Goal: Task Accomplishment & Management: Manage account settings

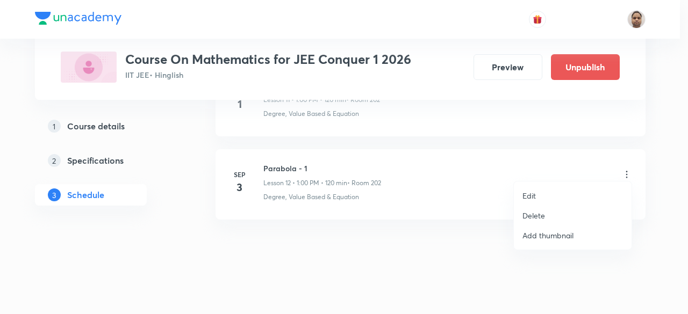
click at [552, 212] on li "Delete" at bounding box center [573, 216] width 118 height 20
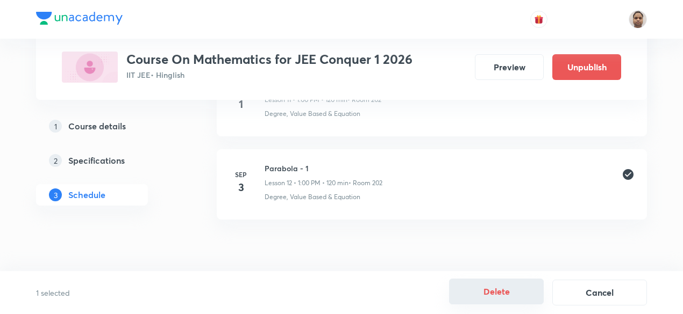
click at [491, 286] on button "Delete" at bounding box center [496, 292] width 95 height 26
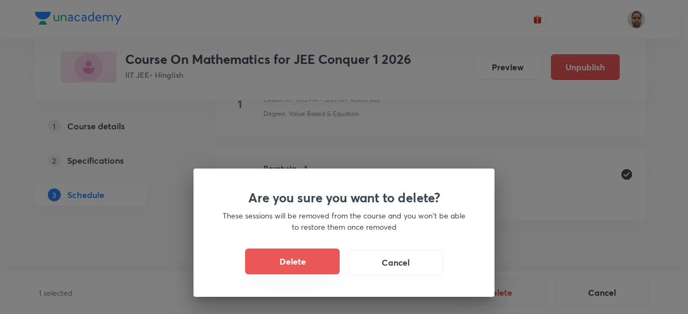
click at [278, 261] on button "Delete" at bounding box center [292, 262] width 95 height 26
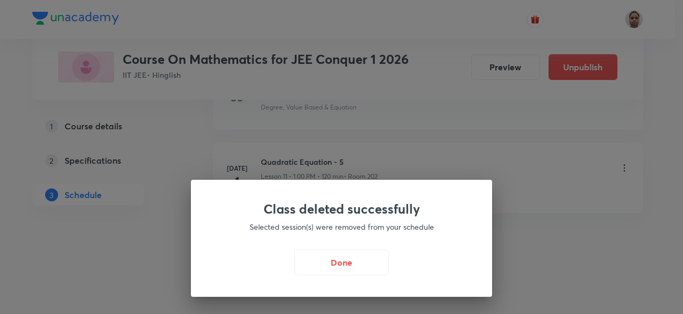
scroll to position [1458, 0]
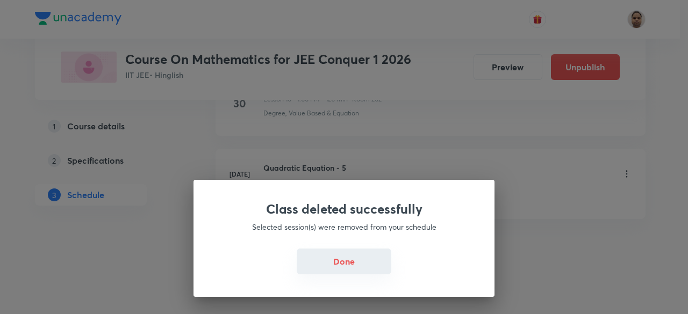
click at [349, 263] on button "Done" at bounding box center [344, 262] width 95 height 26
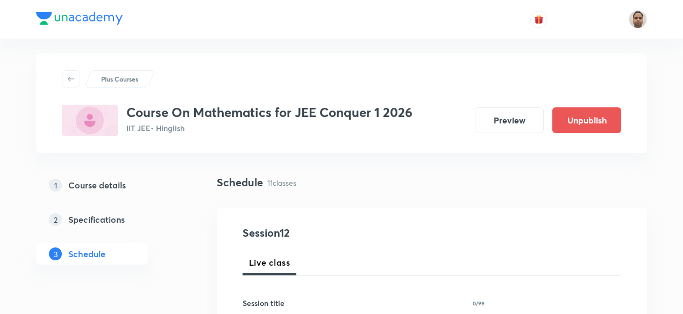
scroll to position [0, 0]
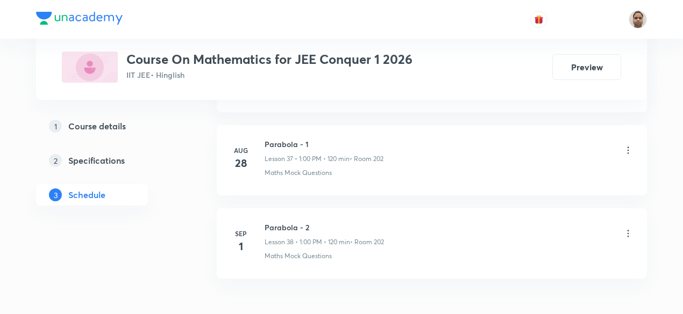
scroll to position [3697, 0]
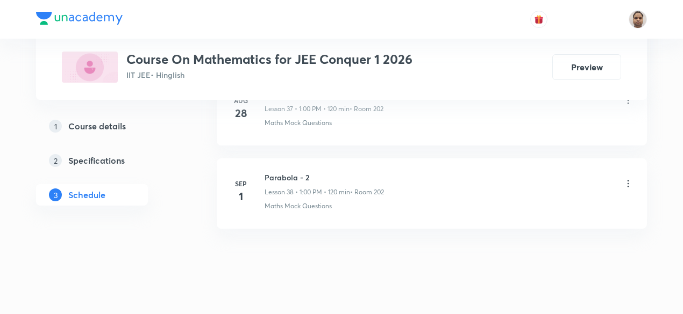
click at [297, 172] on h6 "Parabola - 2" at bounding box center [323, 177] width 119 height 11
copy h6 "Parabola - 2"
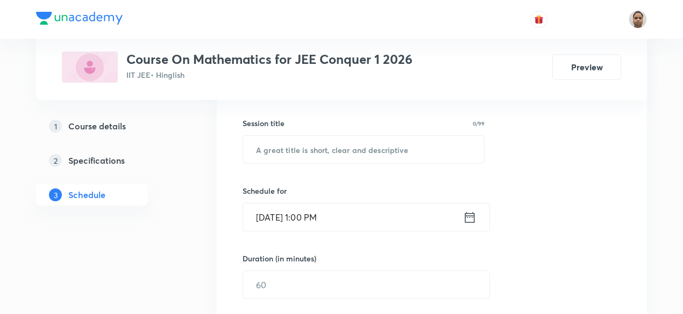
scroll to position [181, 0]
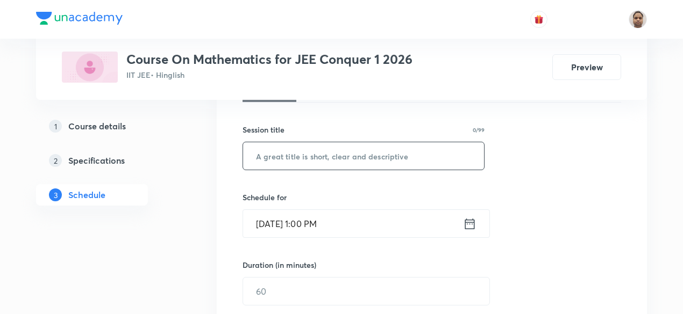
paste input "Parabola - 2"
click at [295, 146] on input "Parabola - 2" at bounding box center [363, 155] width 241 height 27
type input "Parabola - 3"
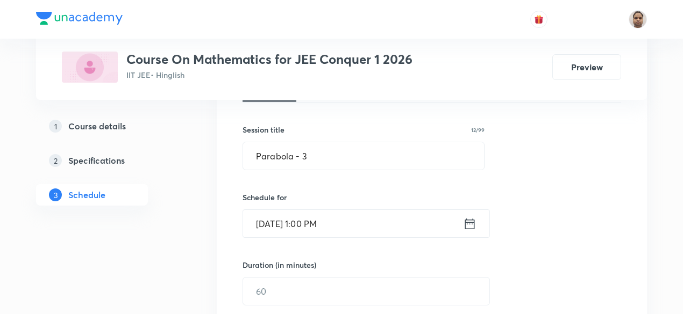
click at [292, 218] on input "[DATE] 1:00 PM" at bounding box center [353, 223] width 220 height 27
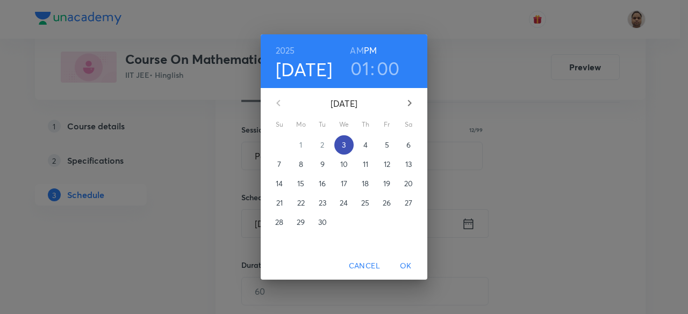
click at [345, 146] on p "3" at bounding box center [344, 145] width 4 height 11
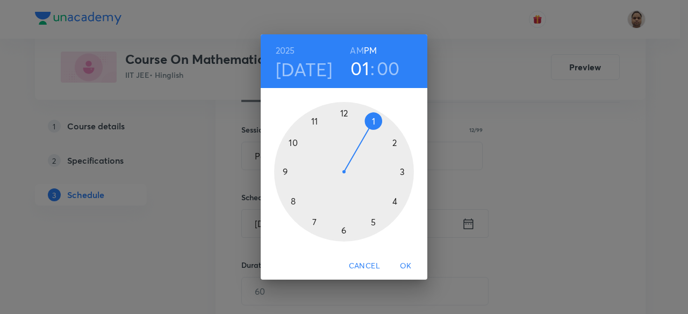
click at [375, 122] on div at bounding box center [344, 172] width 140 height 140
drag, startPoint x: 350, startPoint y: 113, endPoint x: 375, endPoint y: 121, distance: 25.8
click at [375, 121] on div at bounding box center [344, 172] width 140 height 140
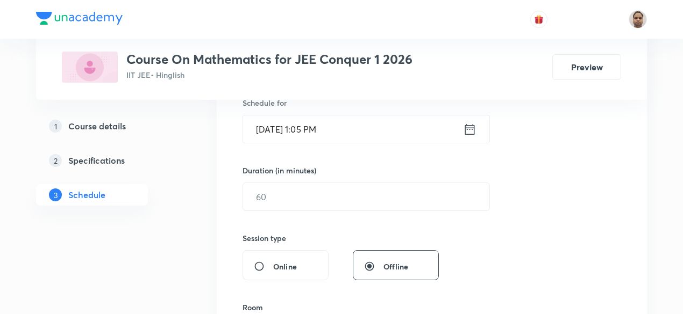
scroll to position [313, 0]
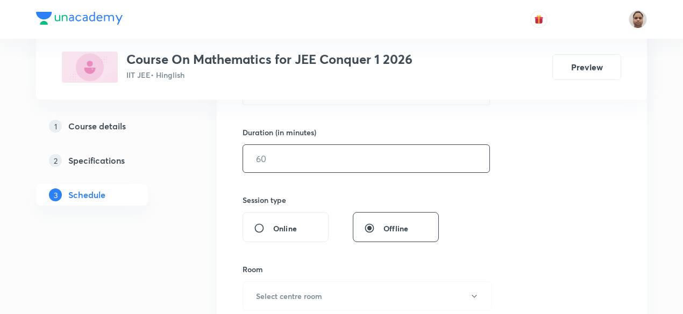
click at [281, 165] on input "text" at bounding box center [366, 158] width 246 height 27
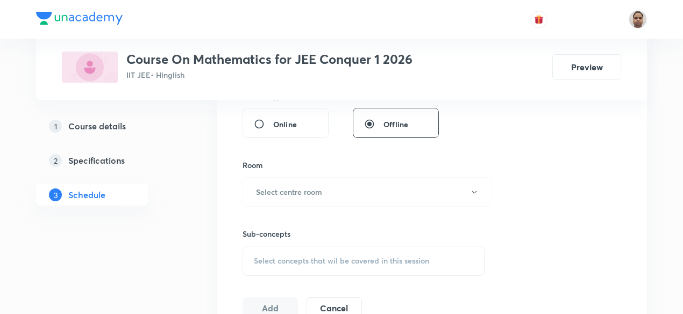
scroll to position [433, 0]
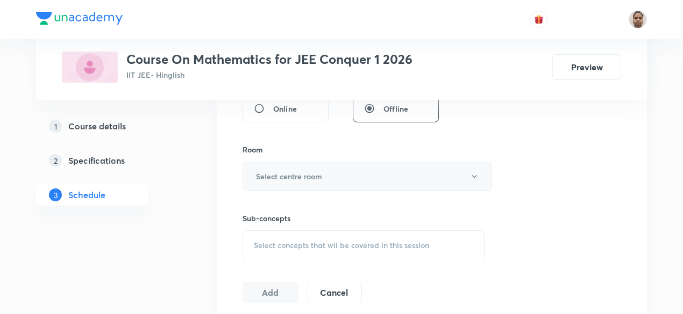
type input "120"
click at [299, 163] on button "Select centre room" at bounding box center [366, 177] width 249 height 30
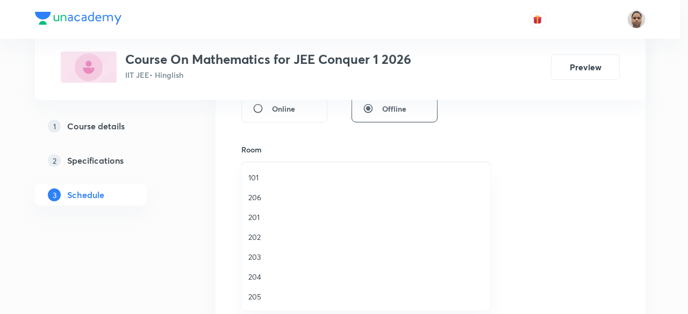
click at [268, 235] on span "202" at bounding box center [365, 237] width 235 height 11
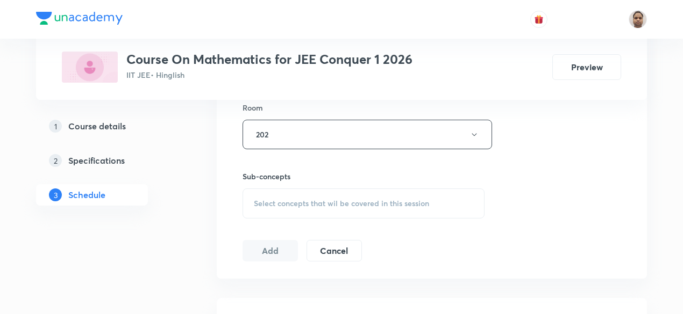
scroll to position [491, 0]
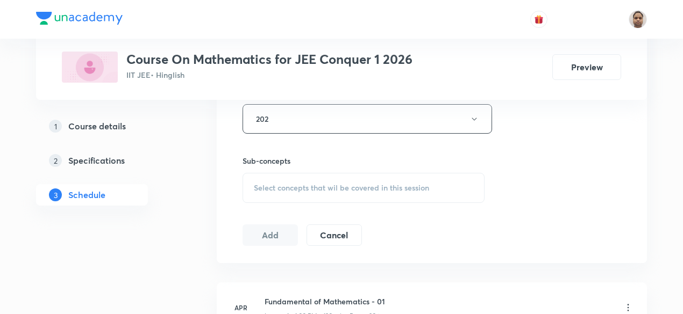
click at [292, 180] on div "Select concepts that wil be covered in this session" at bounding box center [363, 188] width 242 height 30
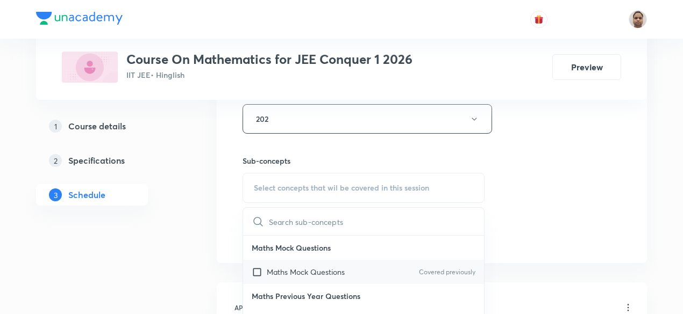
click at [255, 272] on input "checkbox" at bounding box center [259, 272] width 15 height 11
checkbox input "true"
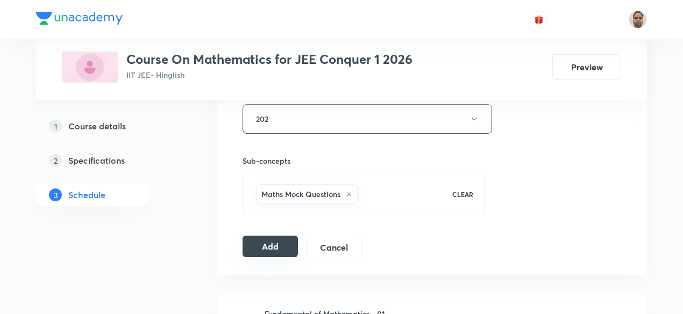
click at [260, 246] on button "Add" at bounding box center [269, 246] width 55 height 21
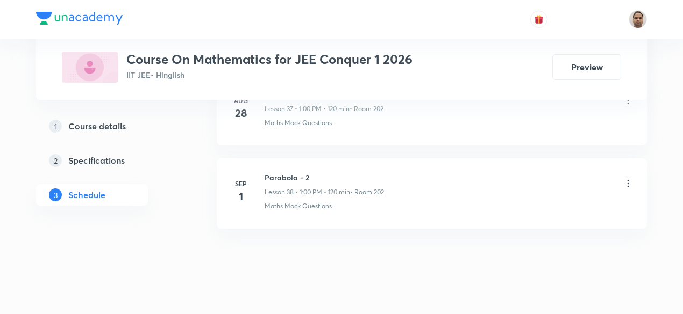
scroll to position [3205, 0]
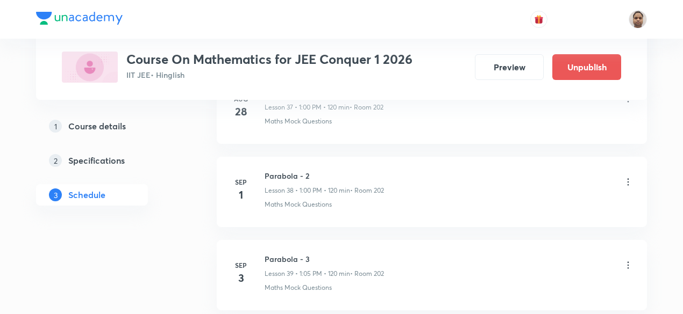
click at [96, 124] on h5 "Course details" at bounding box center [97, 126] width 58 height 13
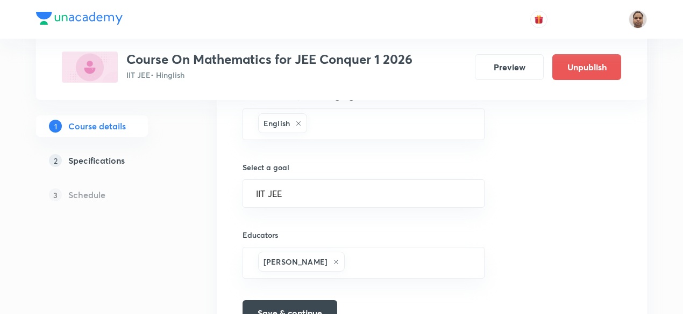
scroll to position [746, 0]
